Goal: Information Seeking & Learning: Check status

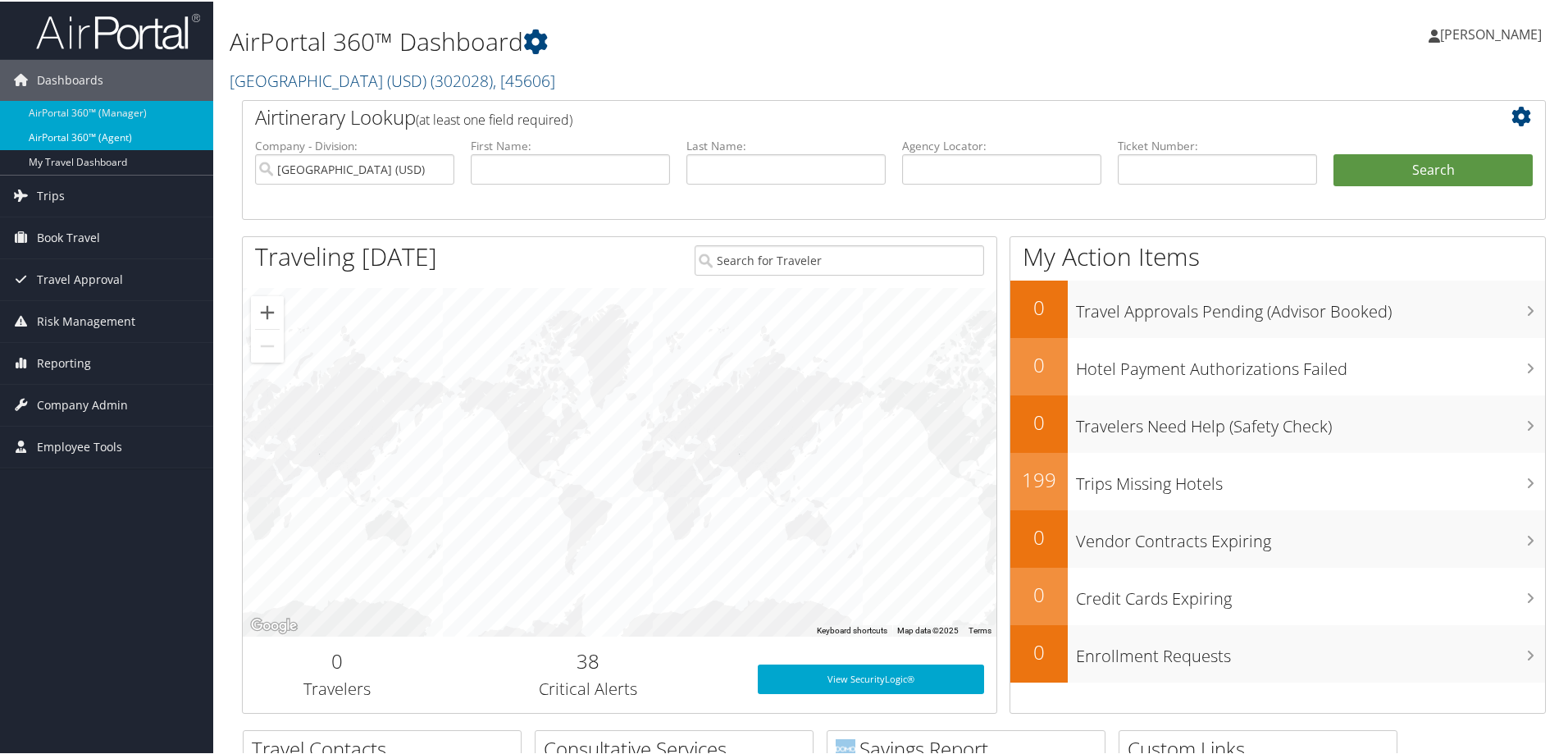
click at [124, 129] on link "AirPortal 360™ (Agent)" at bounding box center [106, 135] width 213 height 24
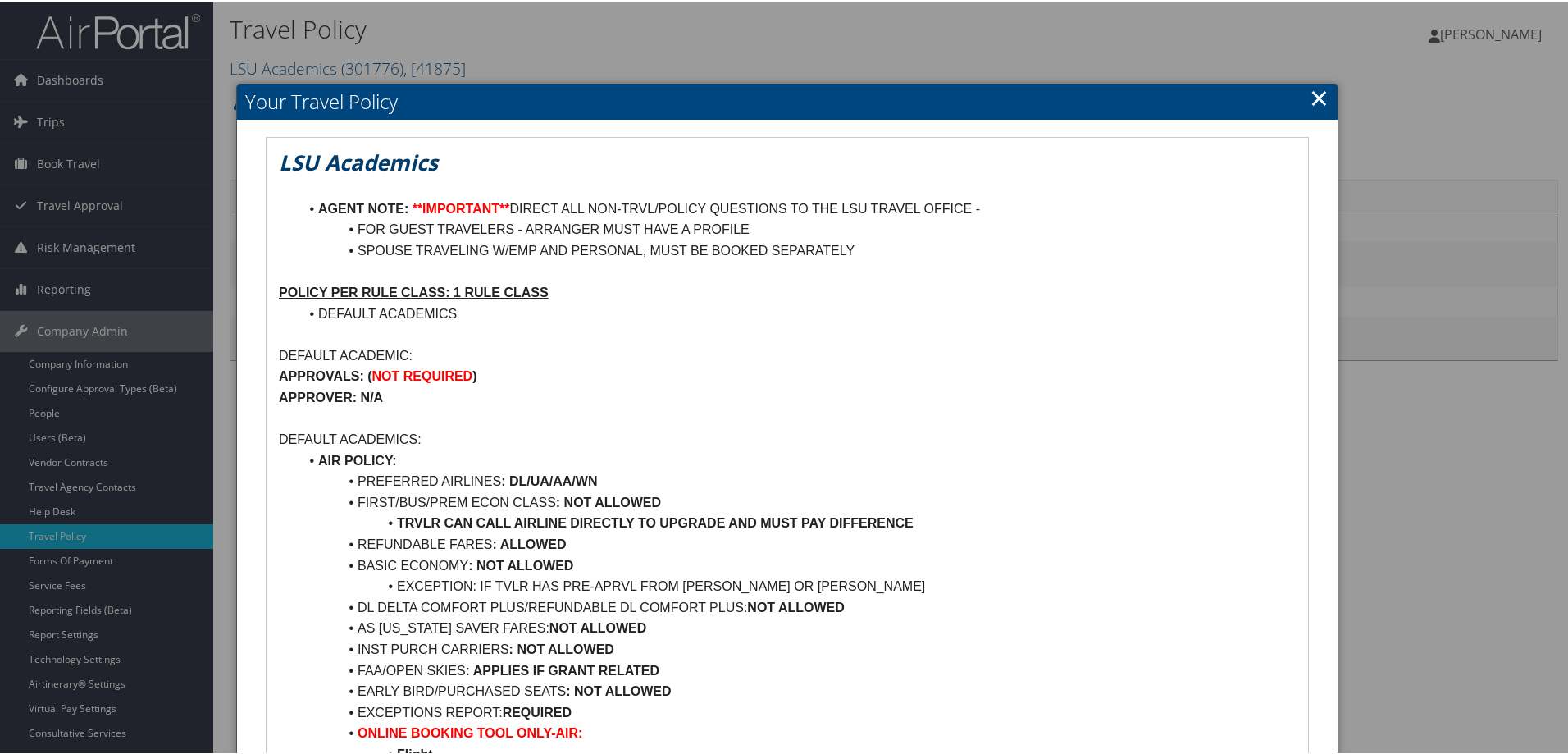
scroll to position [82, 0]
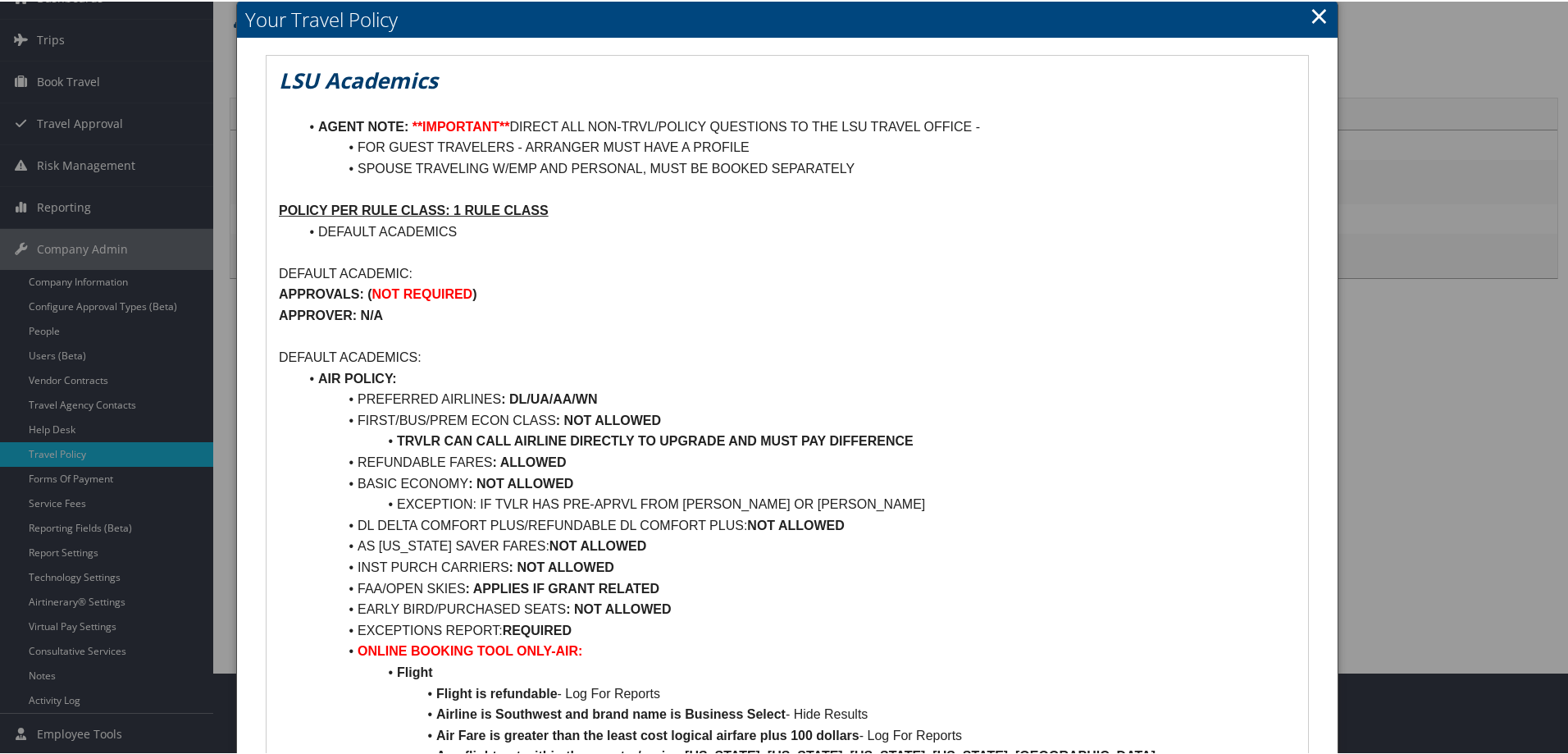
click at [1310, 15] on link "×" at bounding box center [1319, 13] width 19 height 33
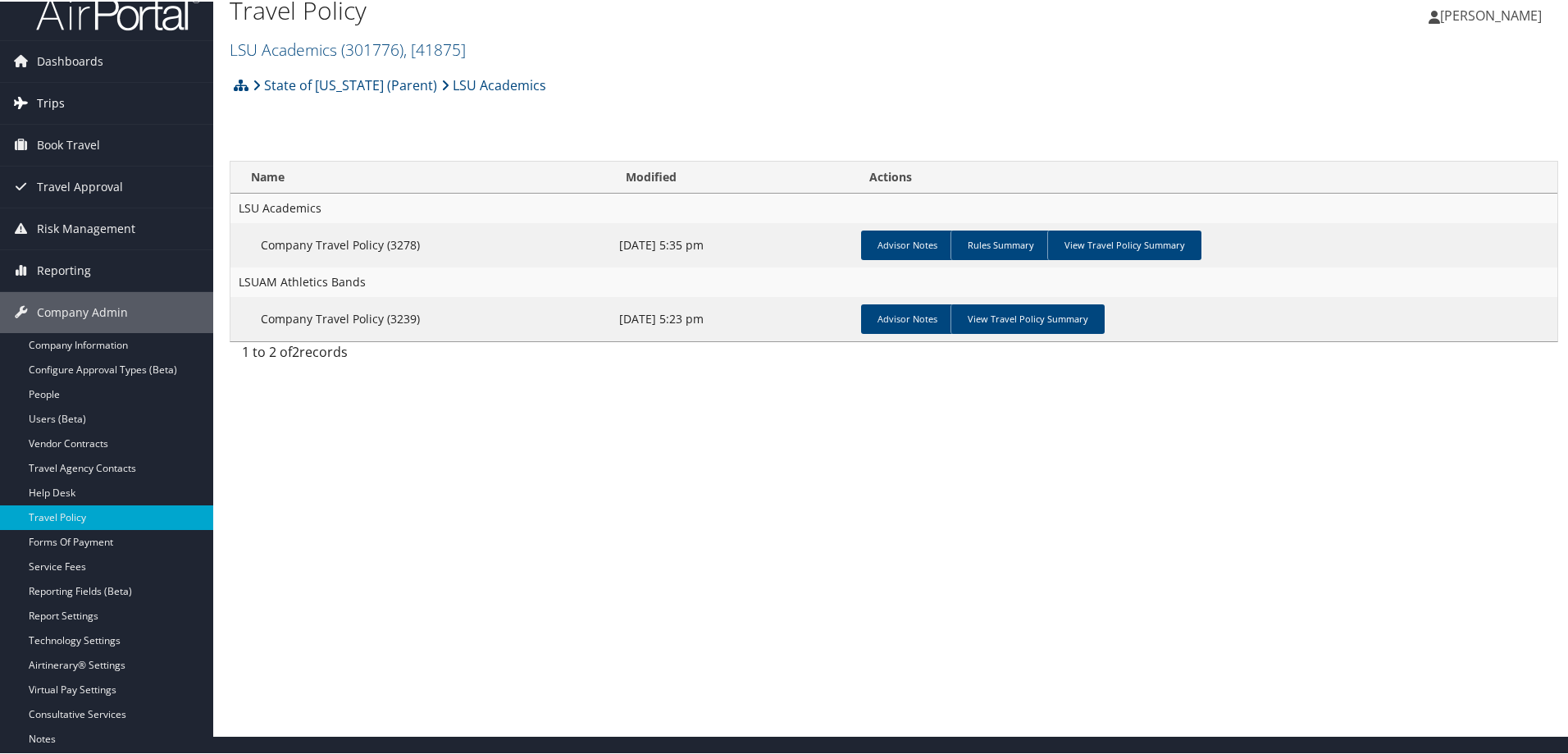
scroll to position [0, 0]
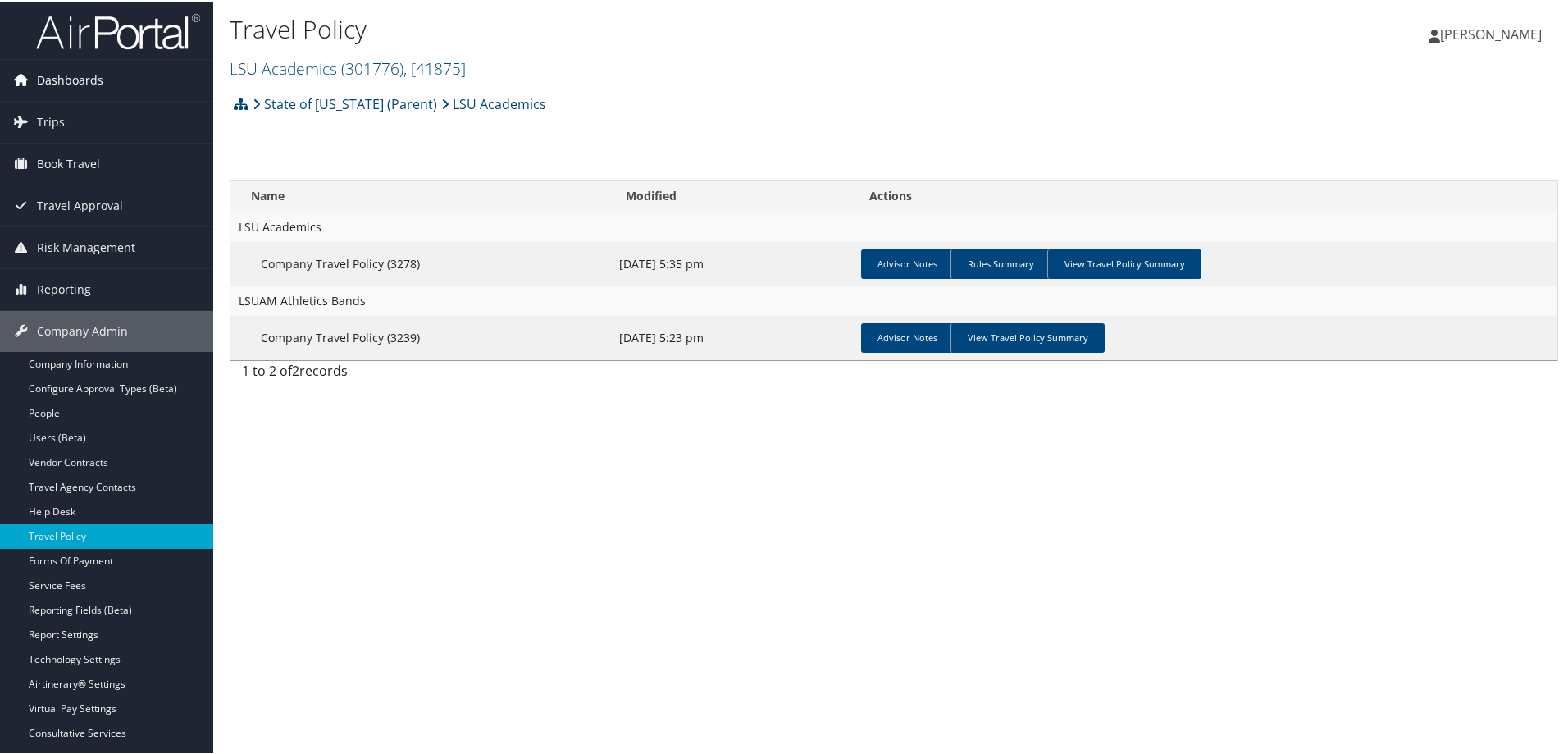
click at [110, 88] on link "Dashboards" at bounding box center [106, 79] width 213 height 41
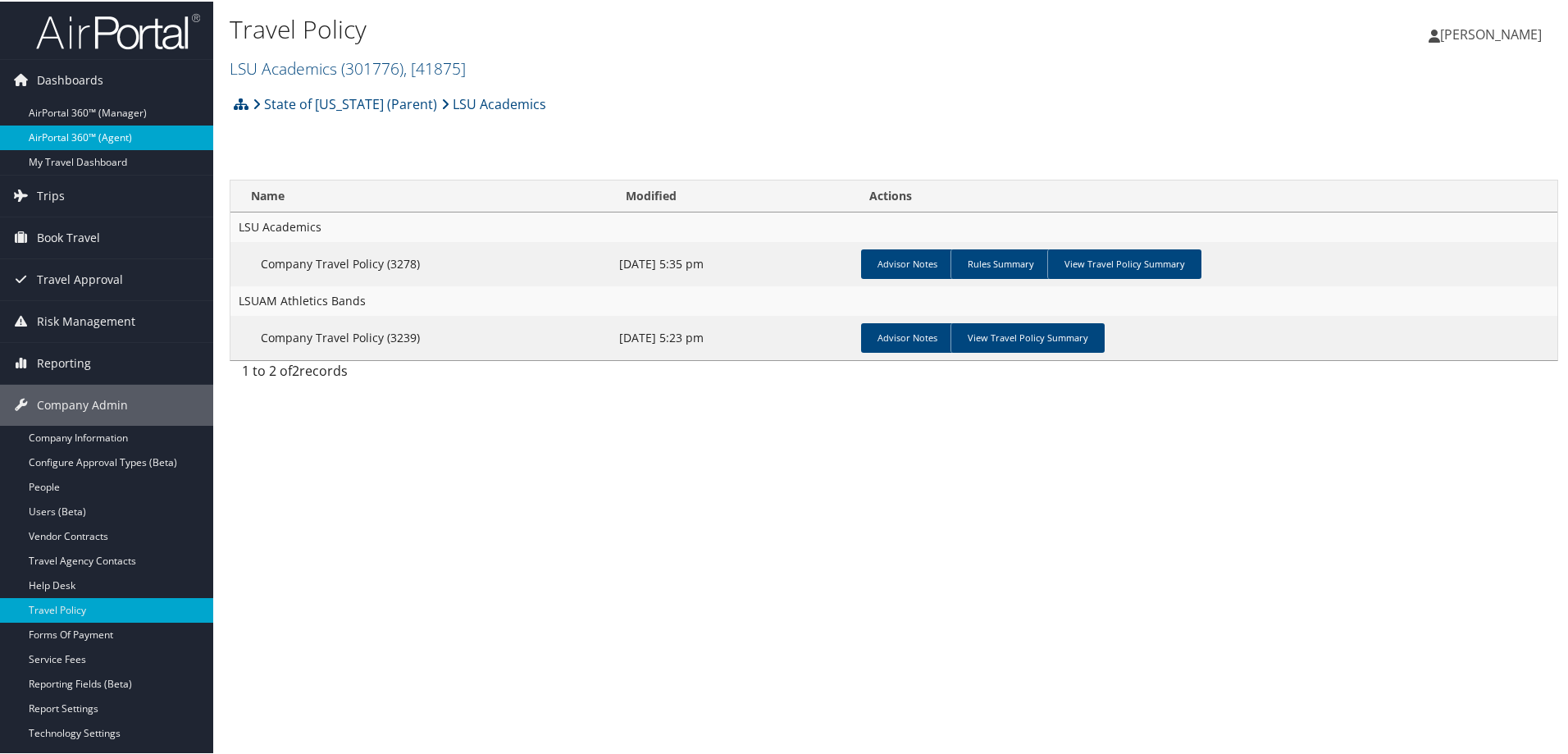
click at [115, 130] on link "AirPortal 360™ (Agent)" at bounding box center [106, 135] width 213 height 24
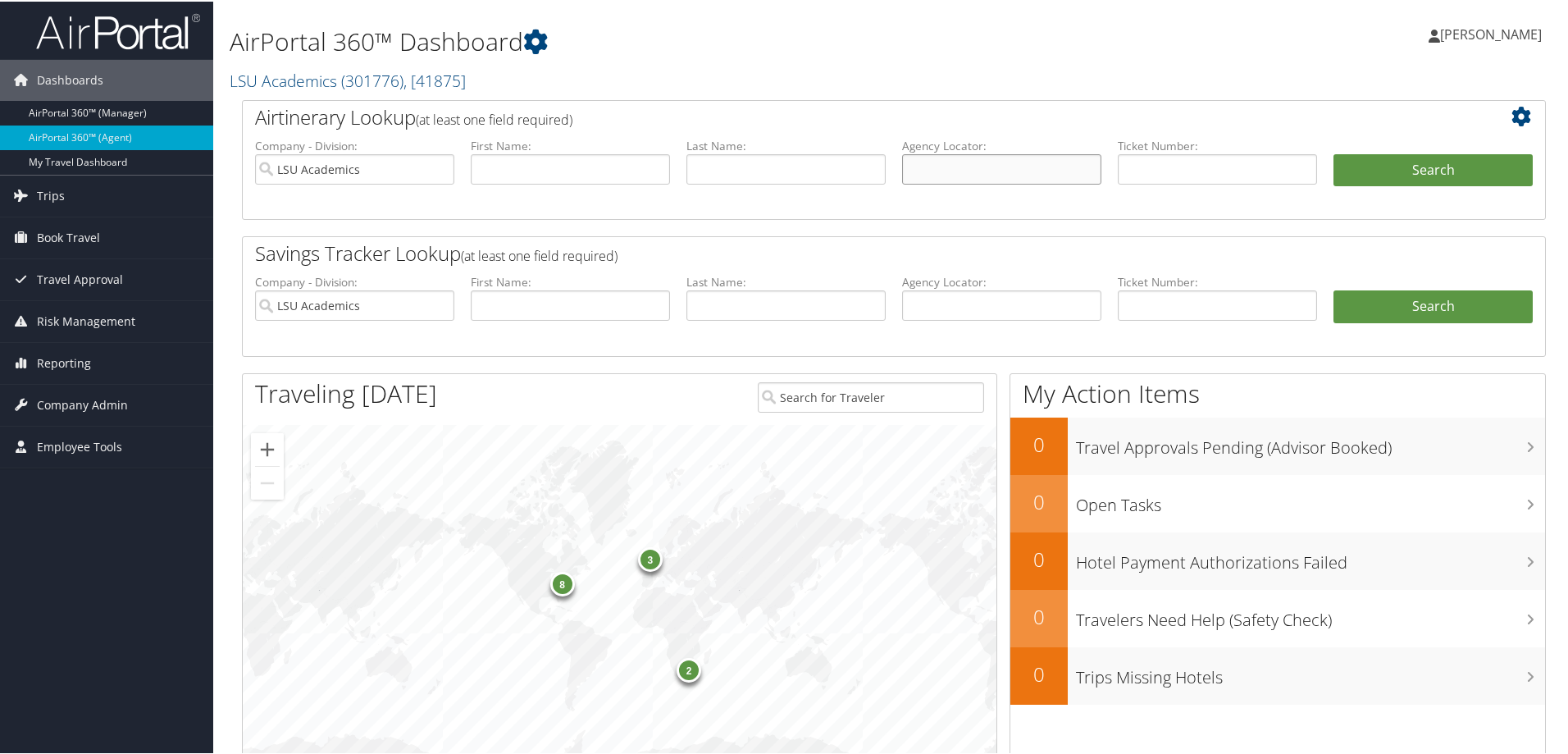
click at [934, 155] on input "text" at bounding box center [1001, 167] width 199 height 30
paste input "DDCM5V"
type input "DDCM5V"
click at [1451, 163] on button "Search" at bounding box center [1433, 168] width 199 height 33
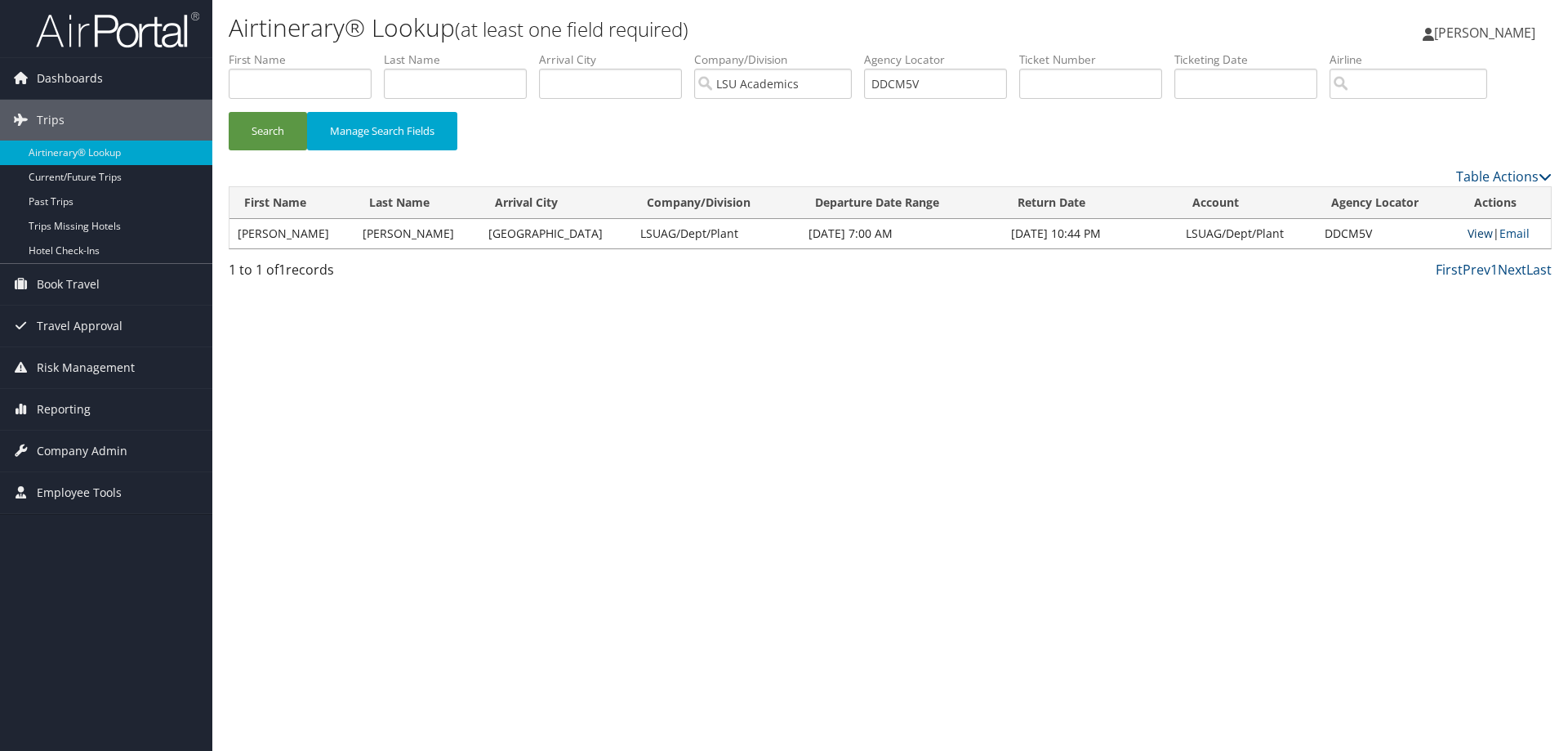
click at [1471, 233] on link "View" at bounding box center [1480, 233] width 25 height 16
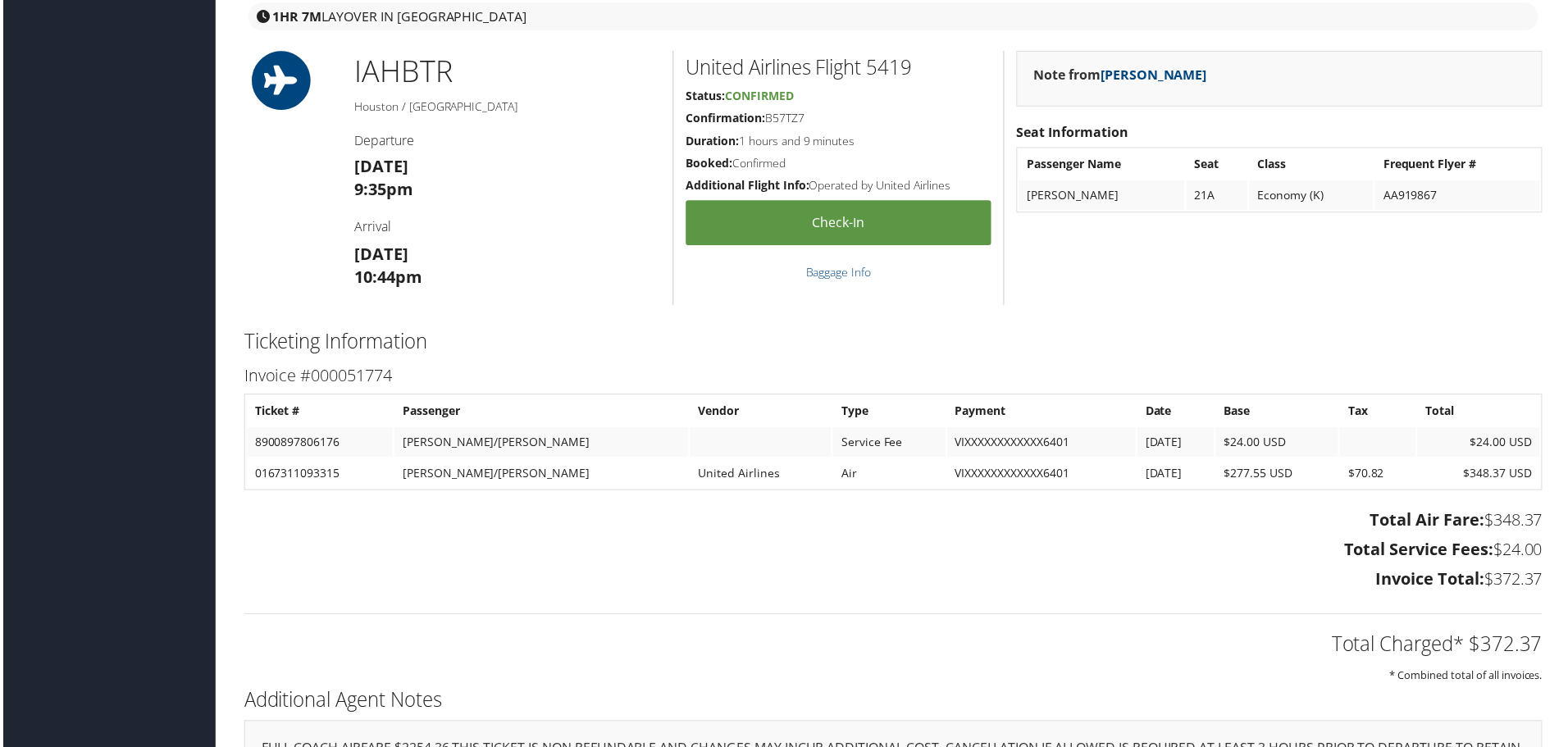
scroll to position [1826, 0]
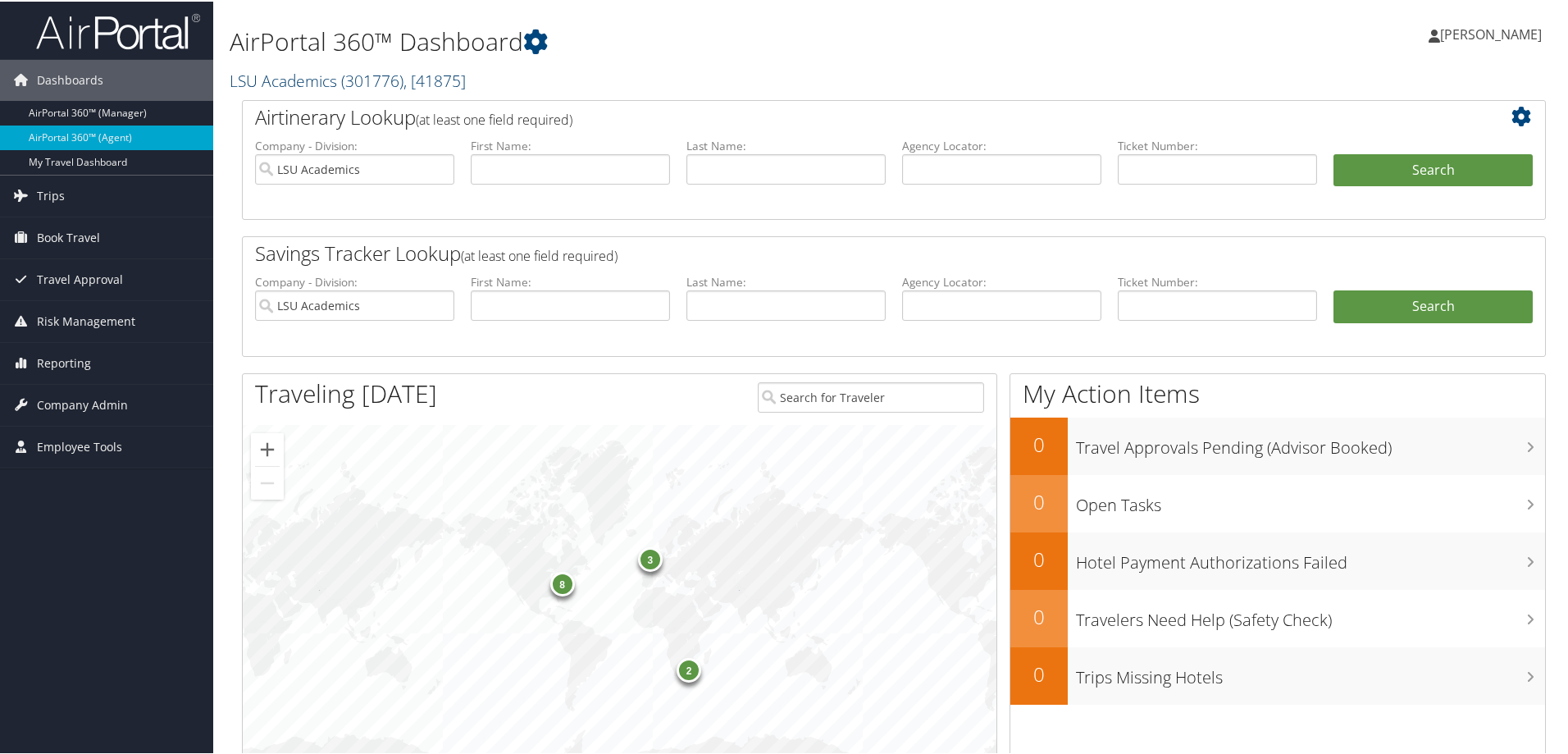
click at [452, 80] on span ", [ 41875 ]" at bounding box center [435, 79] width 63 height 22
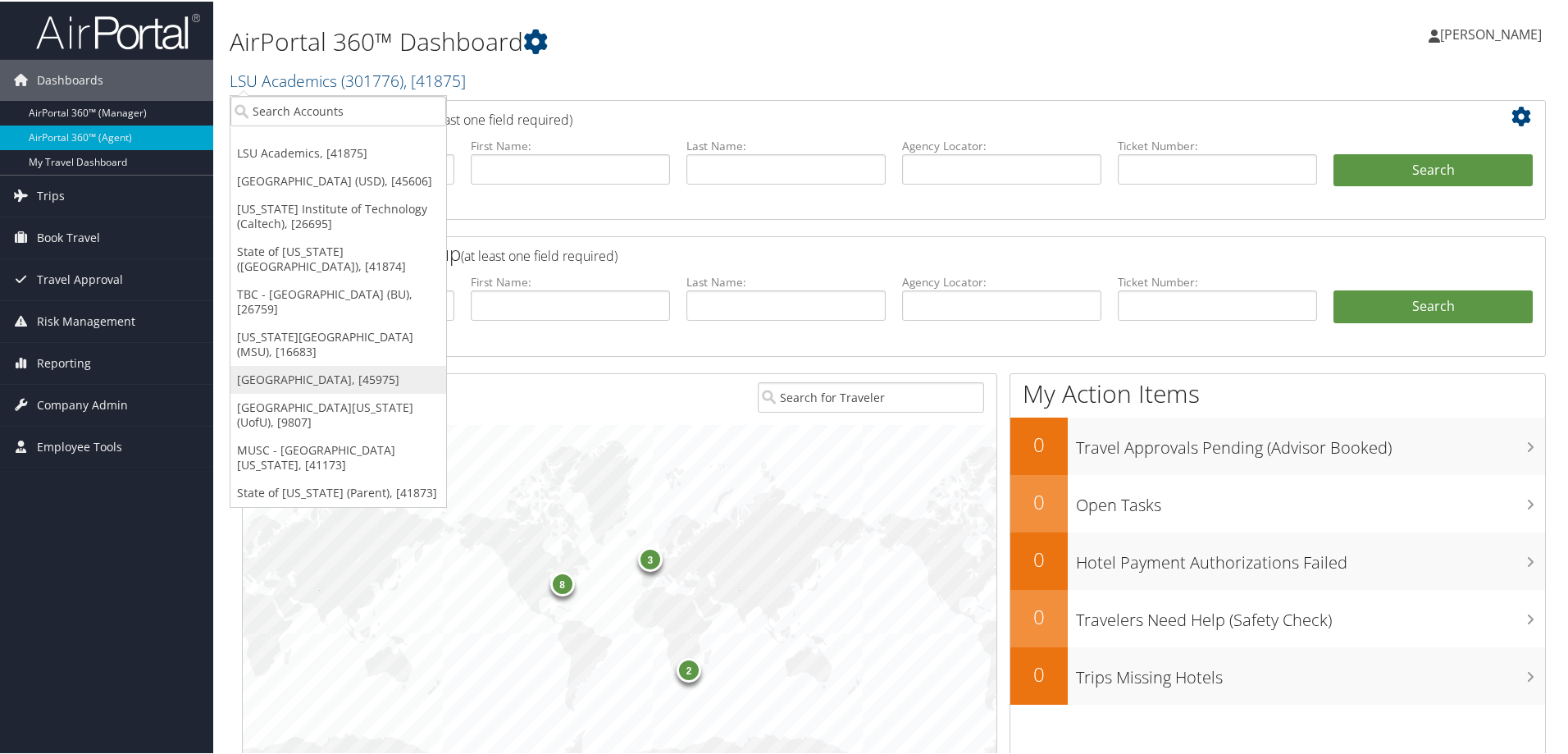
click at [313, 364] on link "[GEOGRAPHIC_DATA], [45975]" at bounding box center [339, 378] width 216 height 28
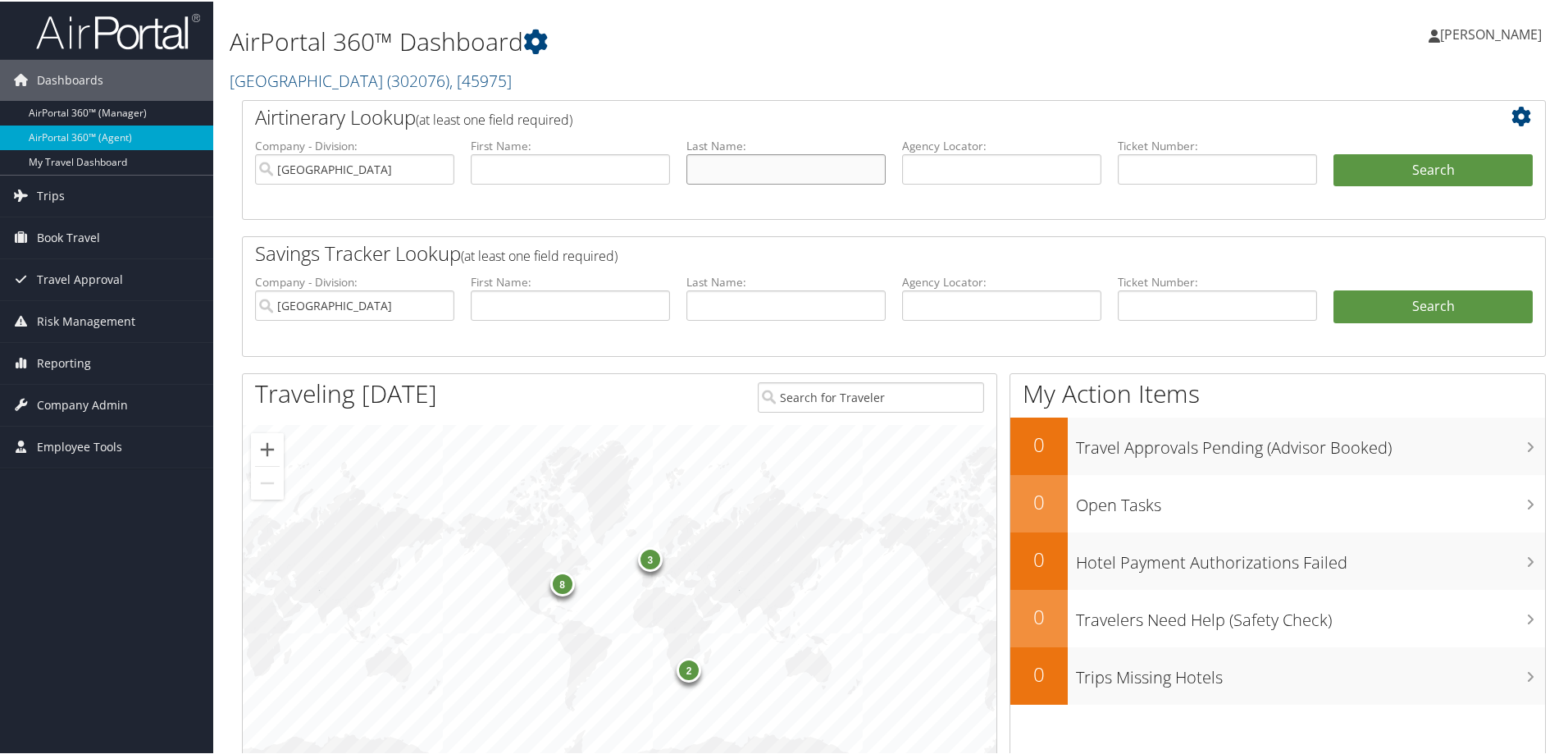
click at [727, 163] on input "text" at bounding box center [786, 167] width 199 height 30
type input "suri"
click at [1352, 161] on button "Search" at bounding box center [1433, 168] width 199 height 33
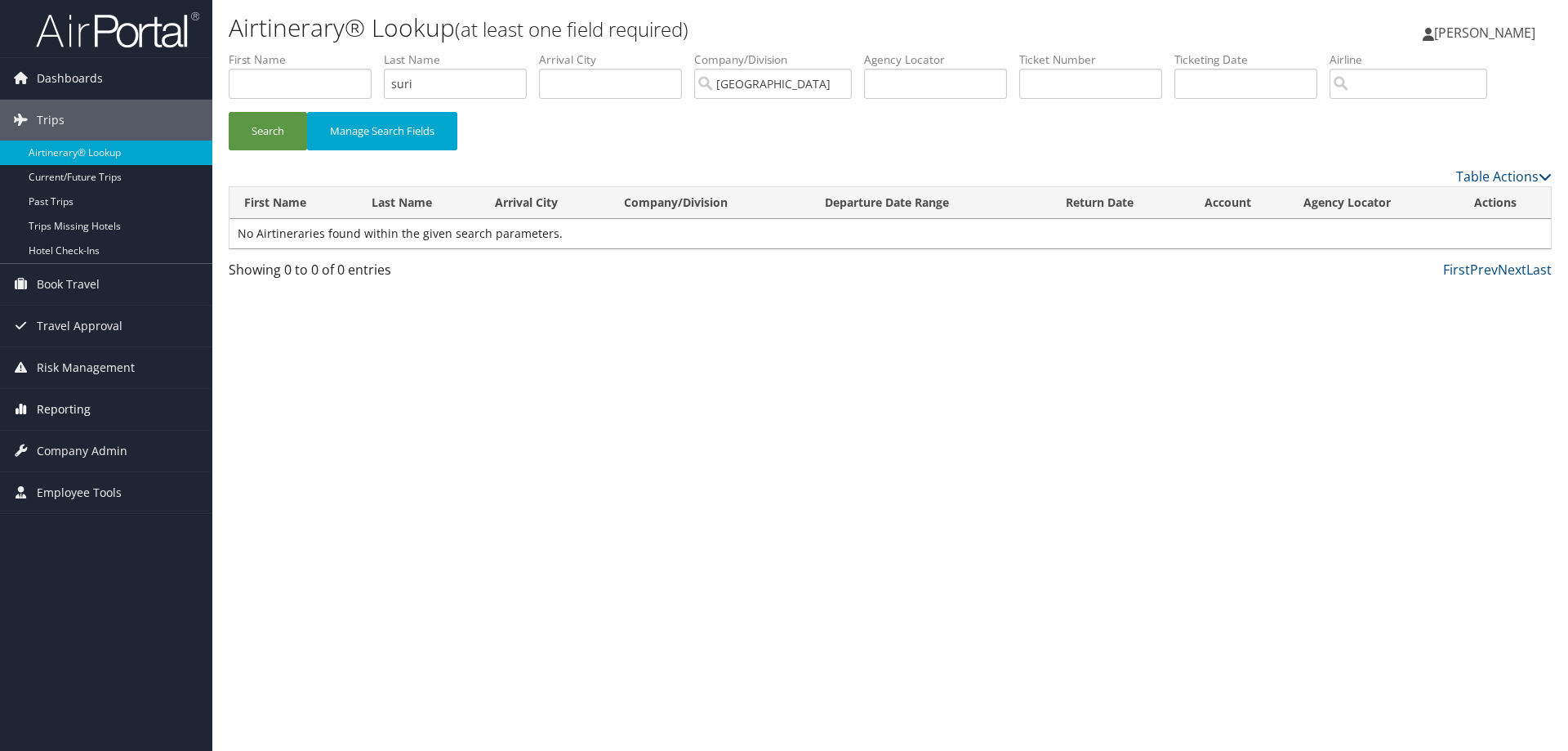
click at [79, 407] on span "Reporting" at bounding box center [63, 409] width 54 height 41
click at [76, 608] on span "Employee Tools" at bounding box center [79, 614] width 85 height 41
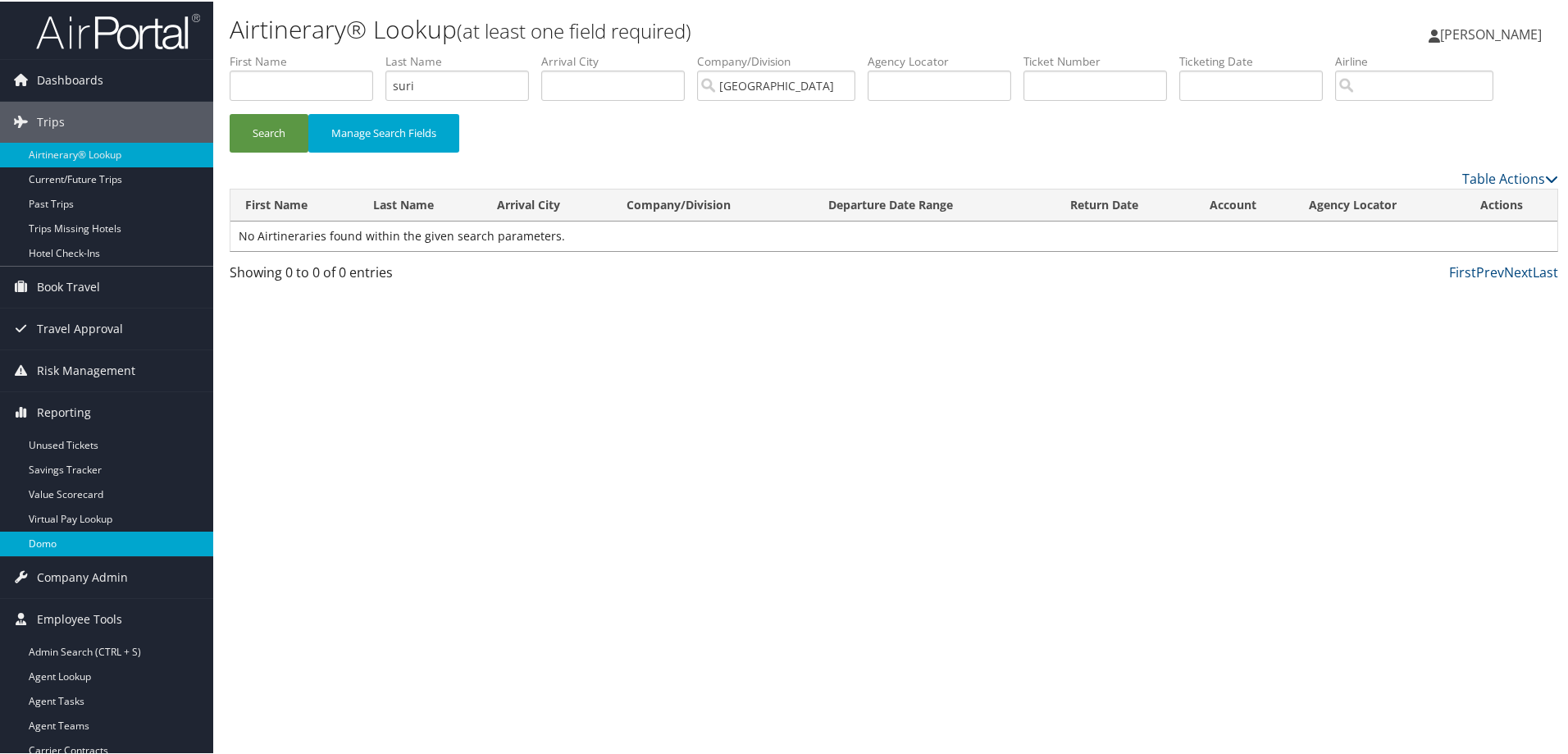
scroll to position [107, 0]
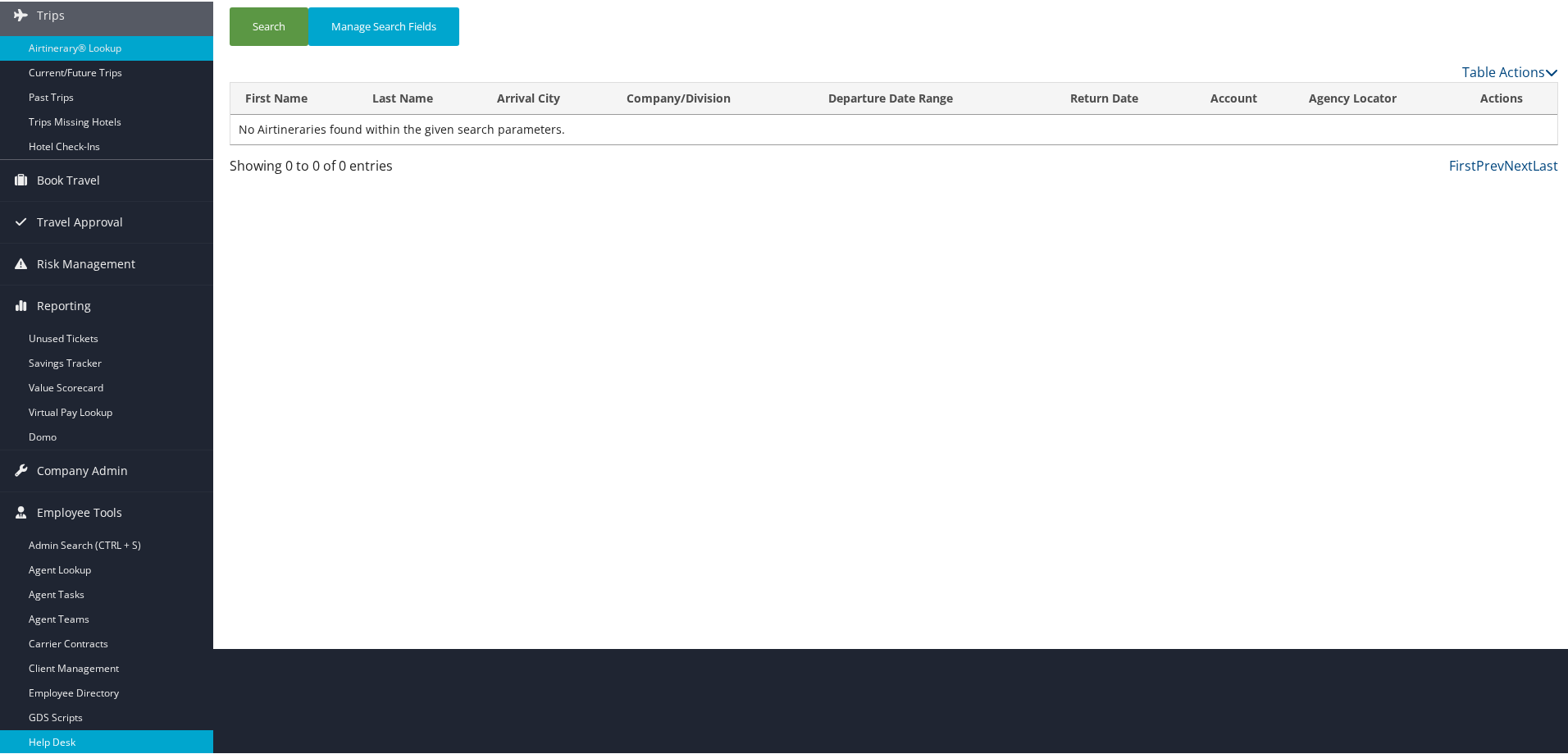
click at [37, 742] on link "Help Desk" at bounding box center [106, 740] width 213 height 24
